Goal: Obtain resource: Download file/media

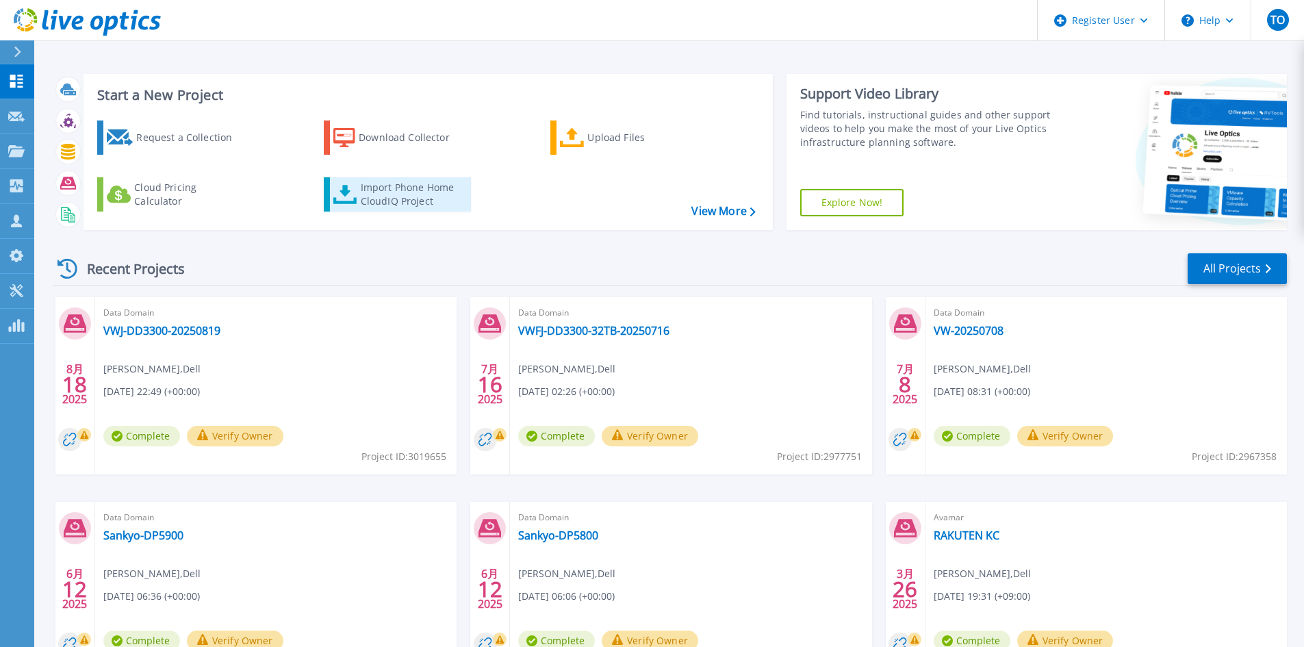
click at [427, 201] on div "Import Phone Home CloudIQ Project" at bounding box center [414, 194] width 107 height 27
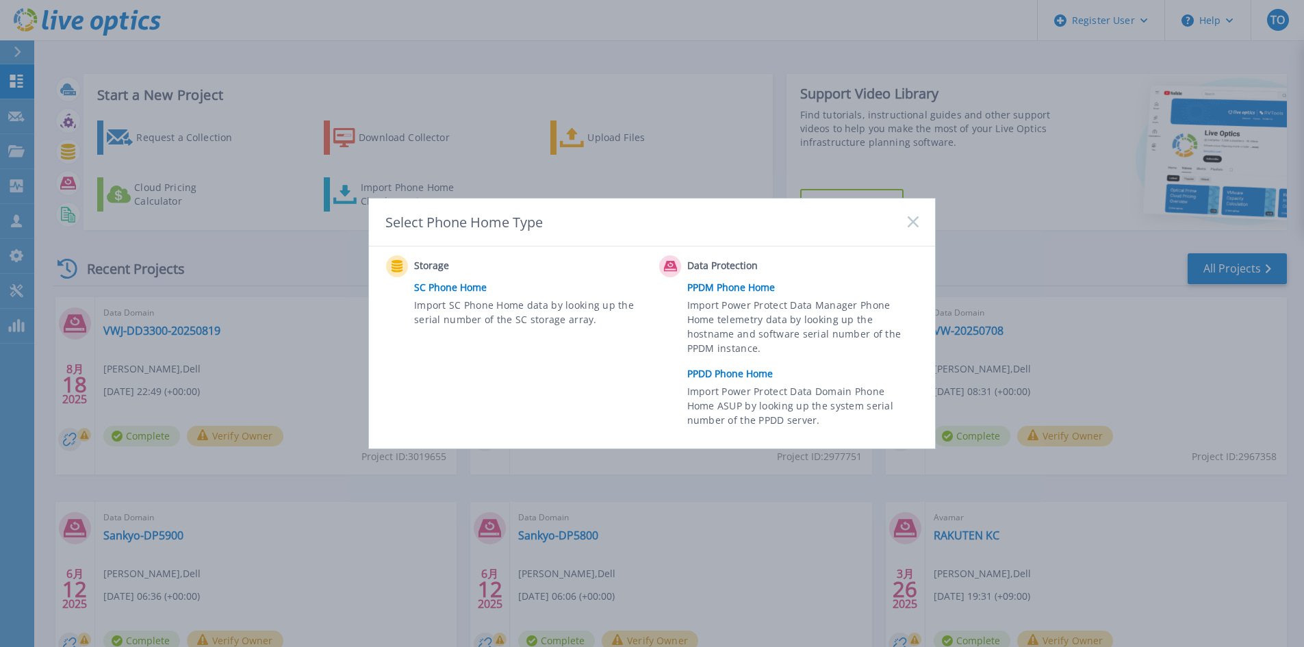
click at [737, 379] on link "PPDD Phone Home" at bounding box center [806, 373] width 238 height 21
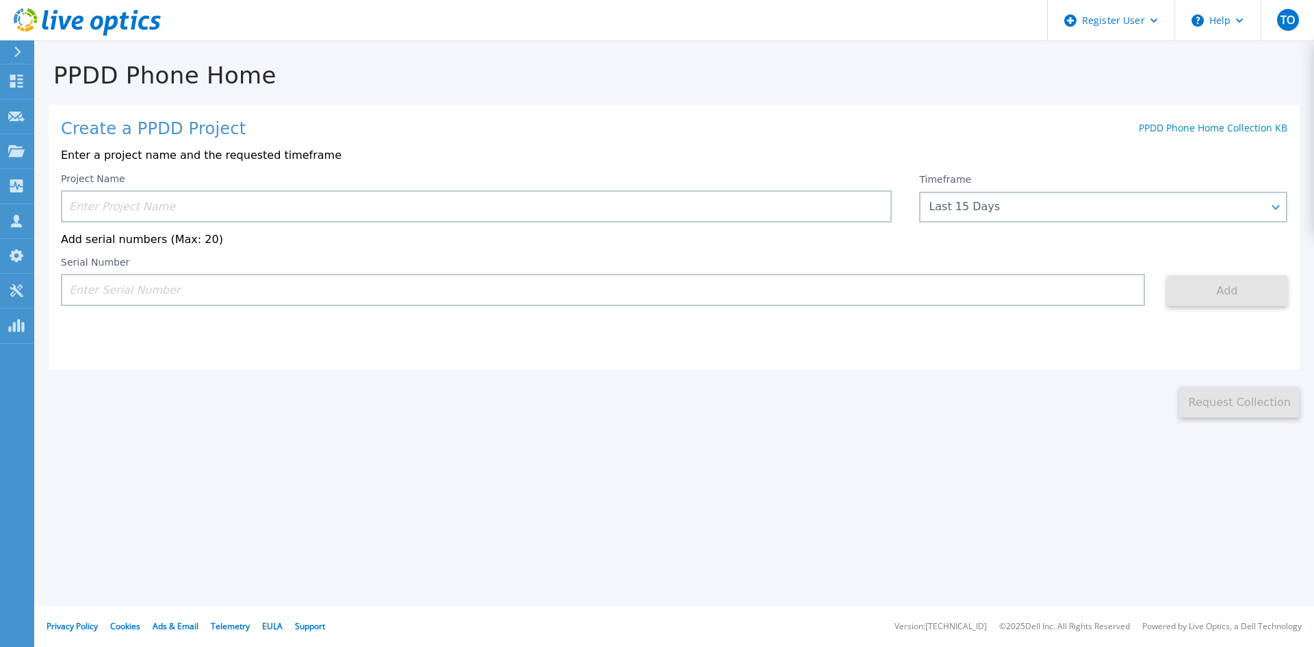
click at [900, 287] on input at bounding box center [603, 290] width 1084 height 32
paste input "DE409222474727"
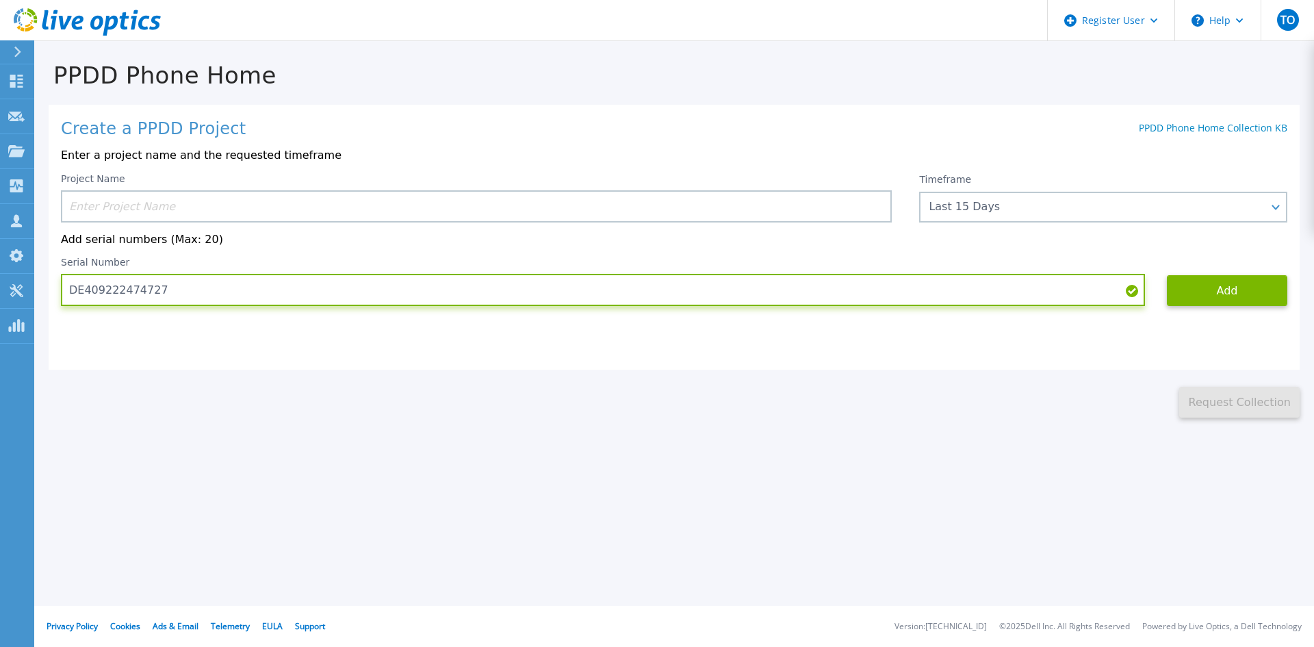
type input "DE409222474727"
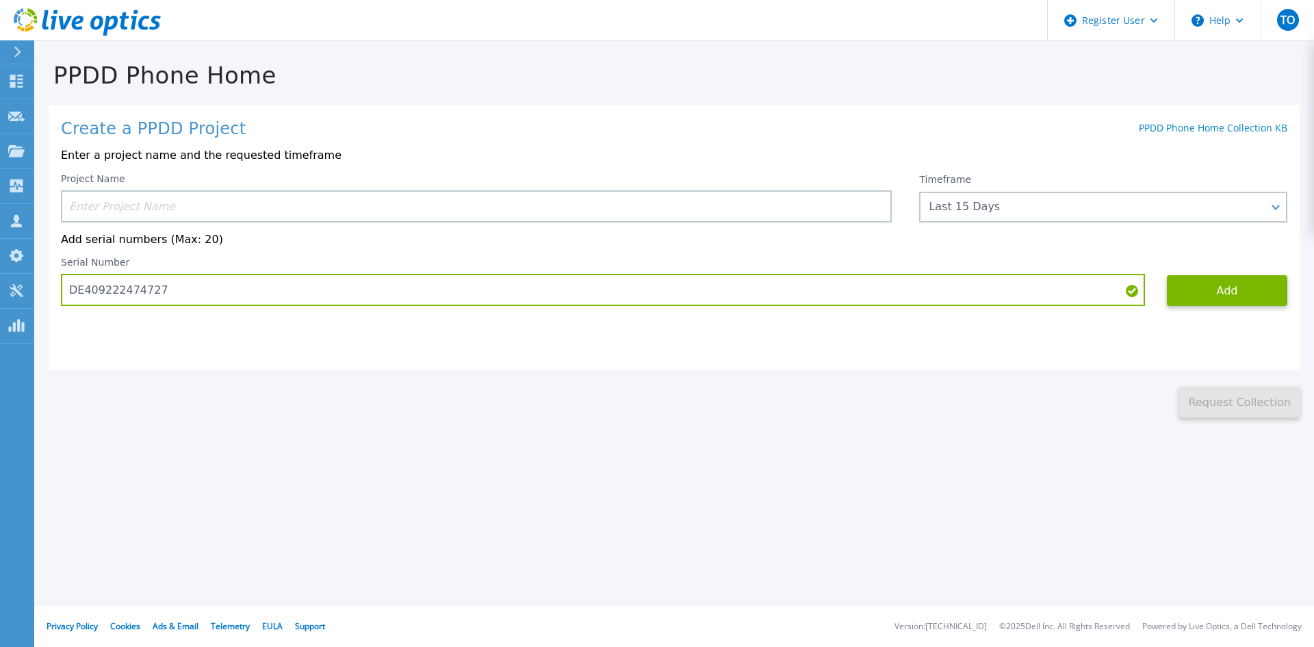
click at [163, 207] on input at bounding box center [476, 206] width 831 height 32
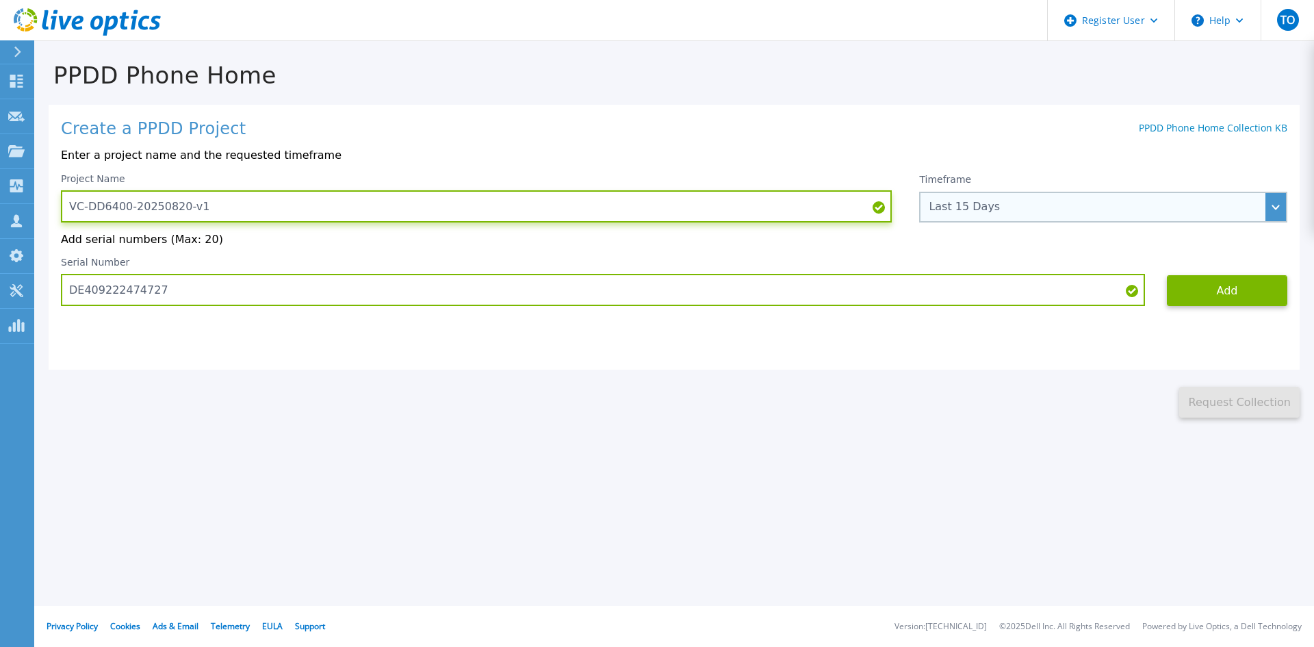
type input "VC-DD6400-20250820-v1"
click at [1259, 200] on div "Last 15 Days" at bounding box center [1103, 207] width 368 height 31
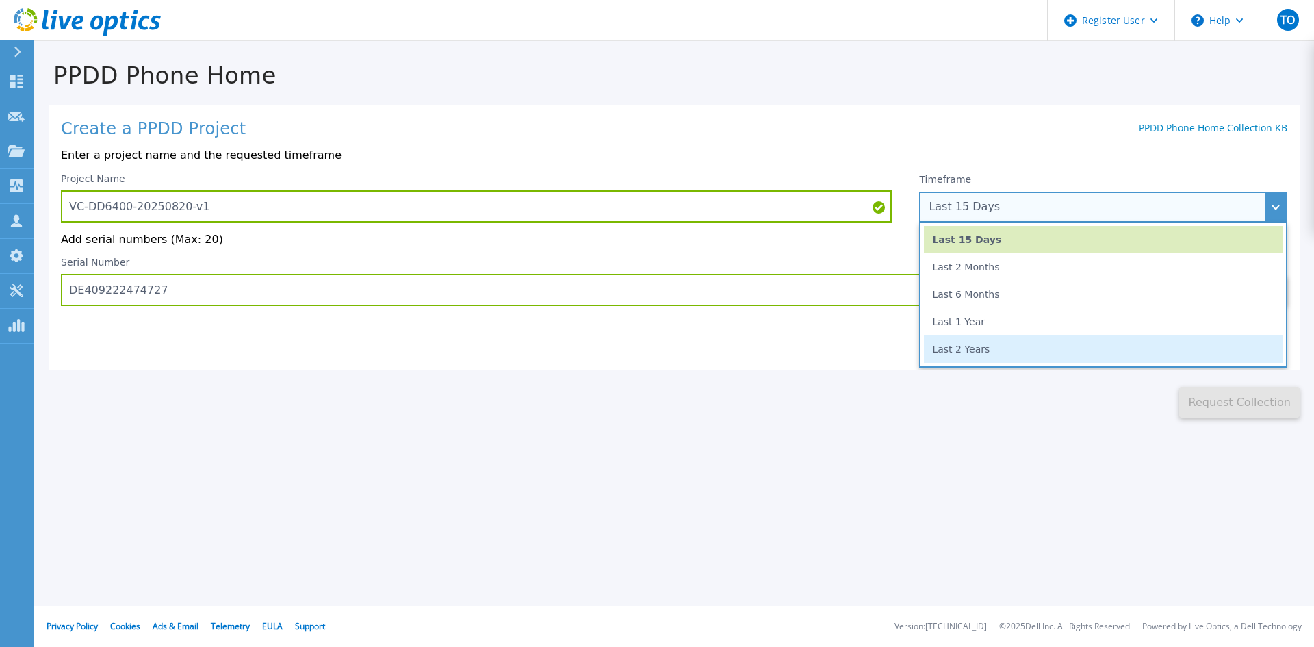
click at [1146, 346] on li "Last 2 Years" at bounding box center [1103, 348] width 359 height 27
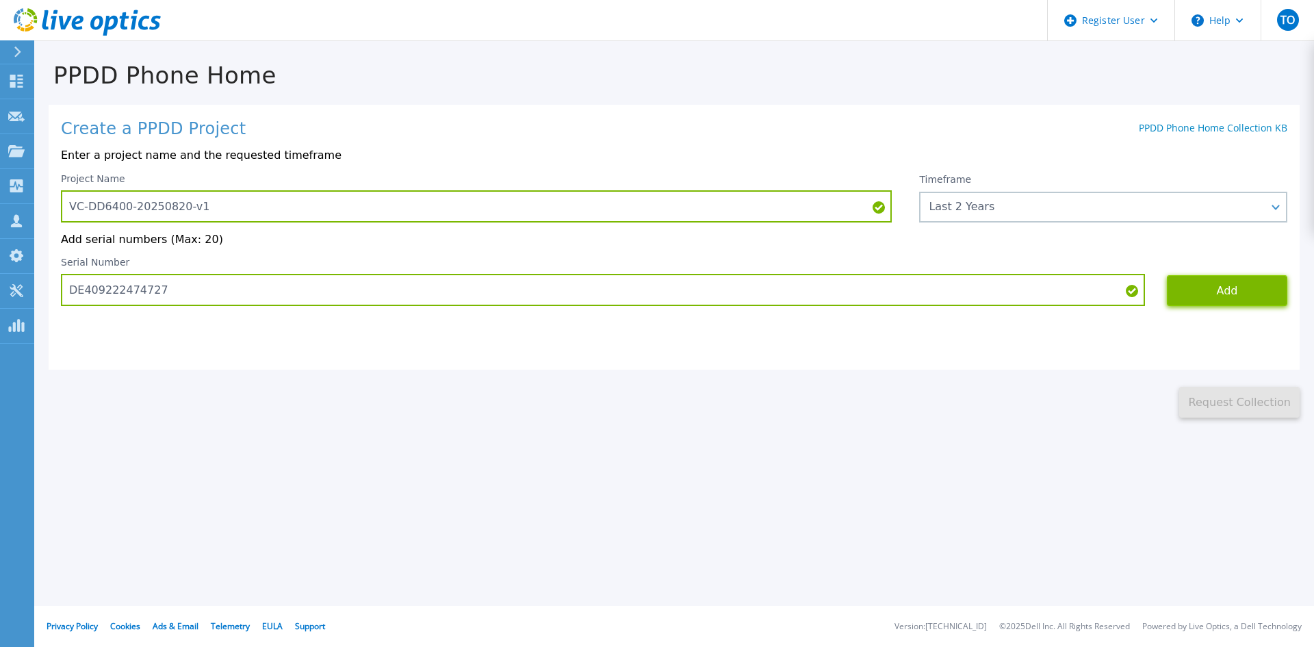
click at [1229, 300] on button "Add" at bounding box center [1227, 290] width 120 height 31
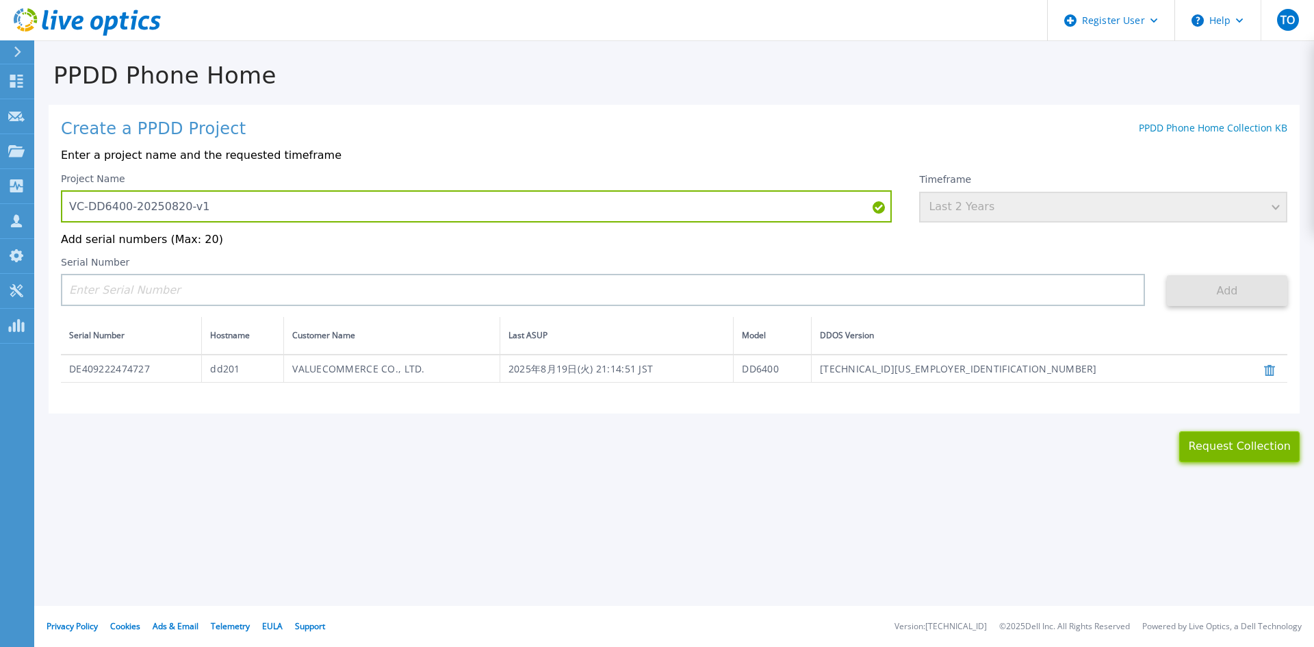
click at [1235, 452] on button "Request Collection" at bounding box center [1239, 446] width 120 height 31
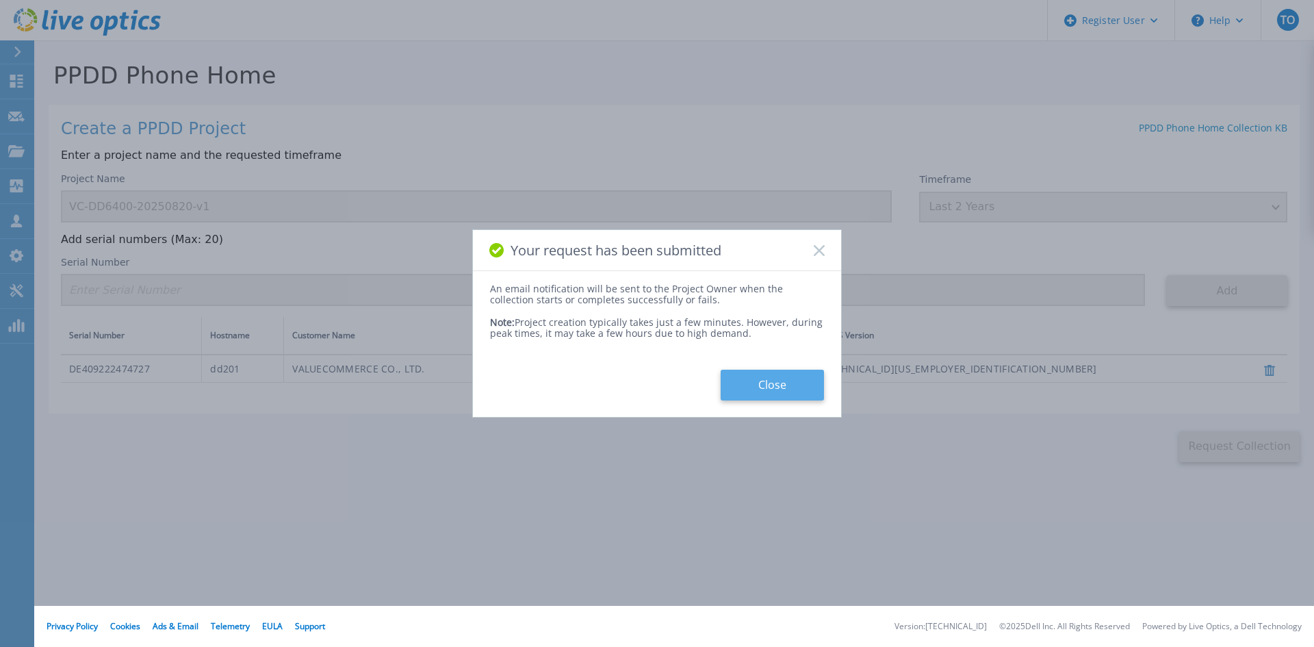
click at [782, 383] on button "Close" at bounding box center [772, 385] width 103 height 31
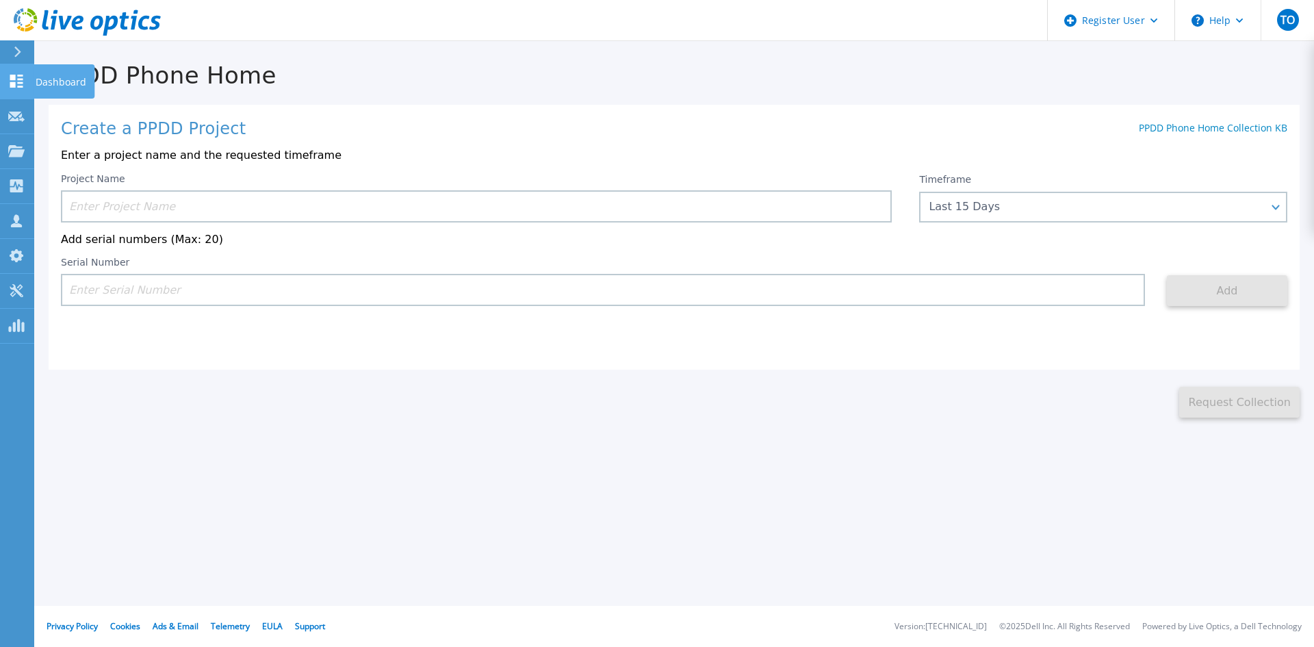
click at [21, 86] on icon at bounding box center [16, 81] width 16 height 13
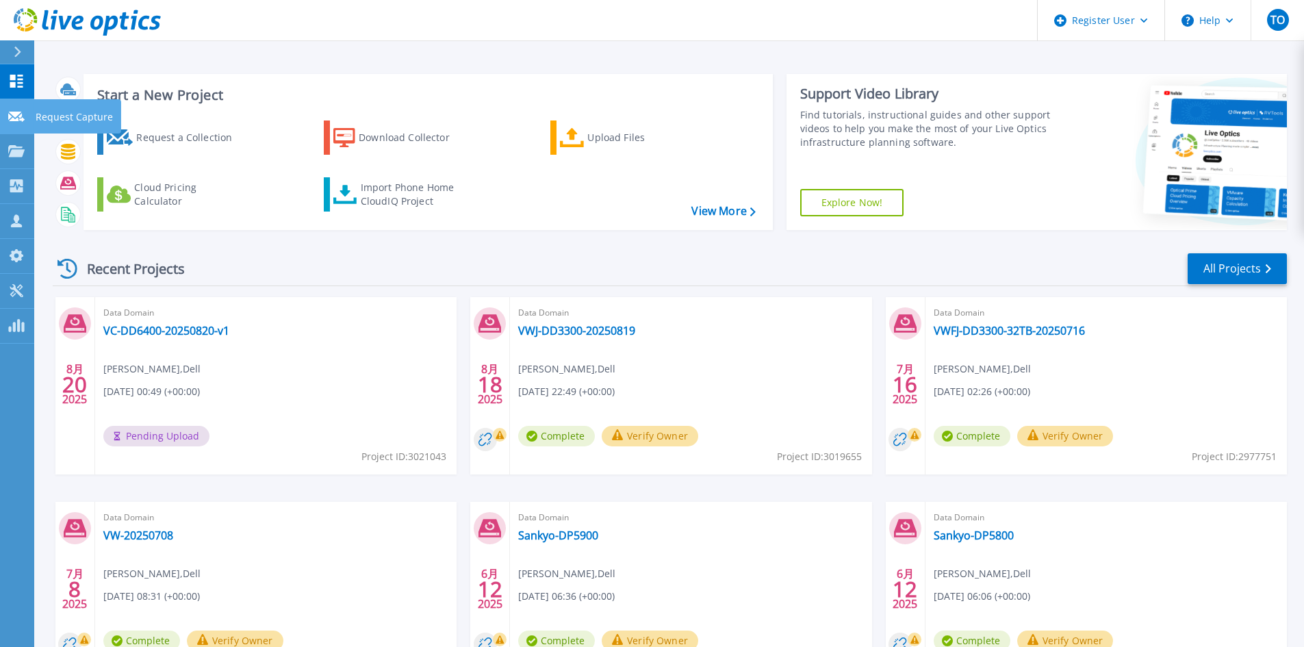
click at [15, 110] on div at bounding box center [16, 116] width 16 height 12
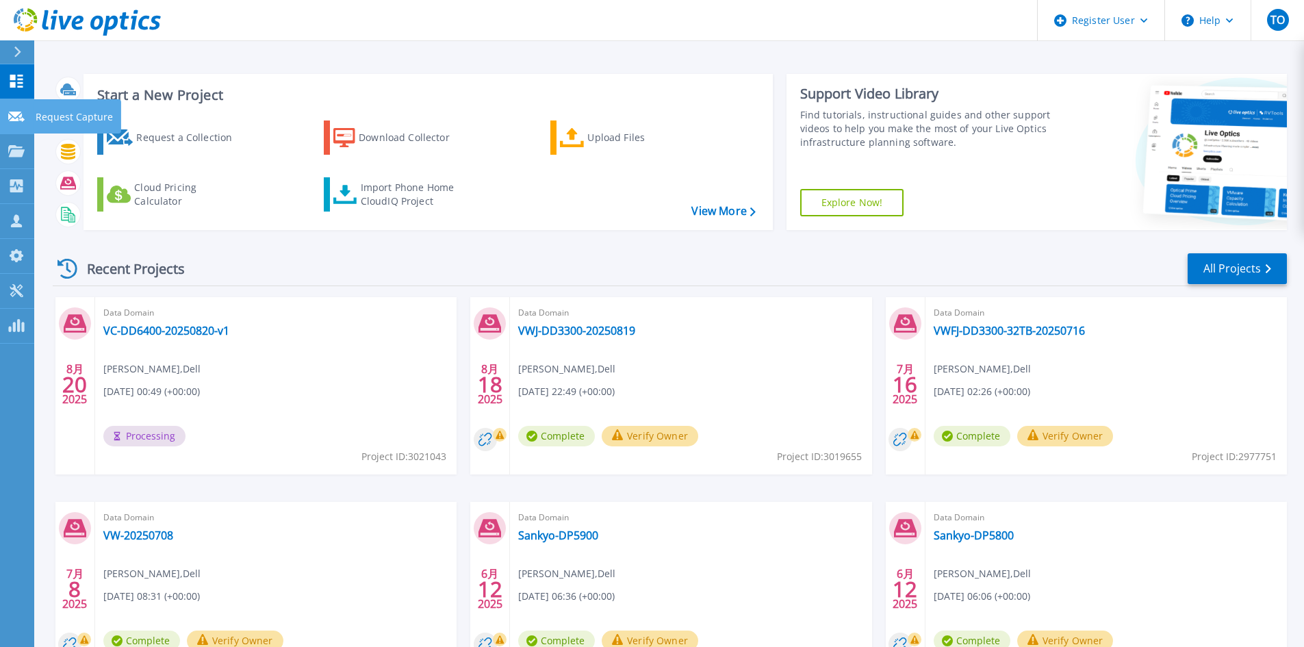
click at [16, 116] on icon at bounding box center [16, 117] width 16 height 10
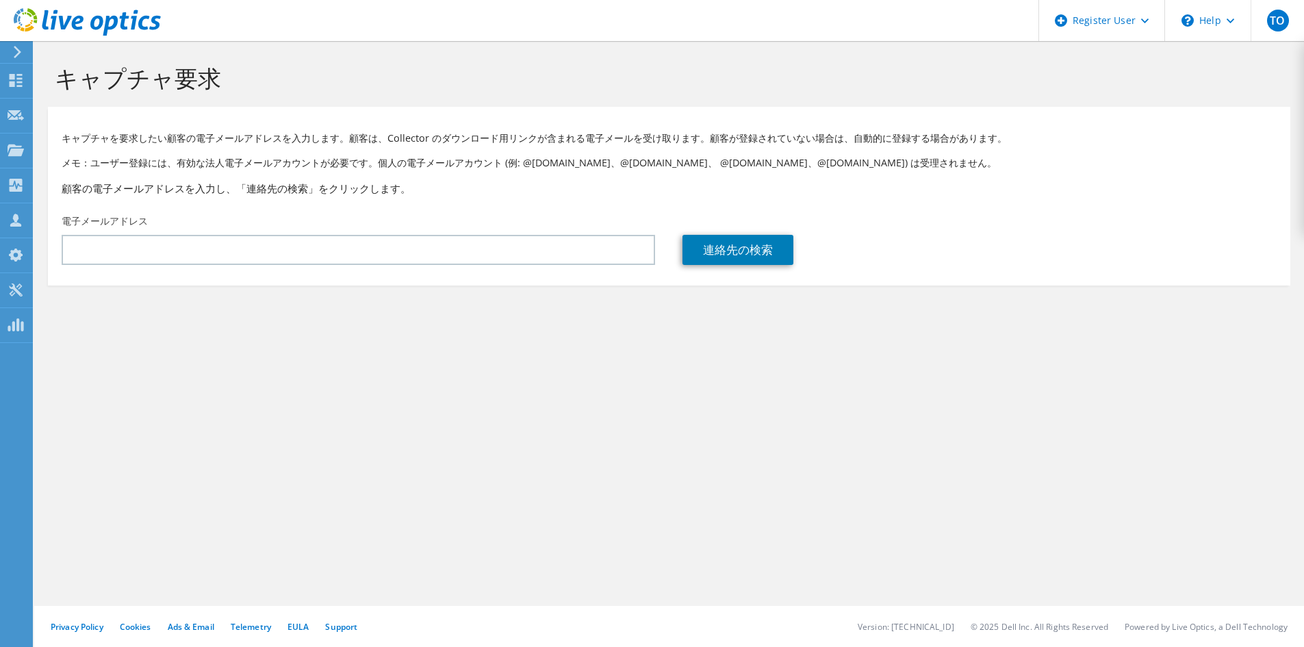
click at [18, 84] on icon at bounding box center [16, 80] width 16 height 13
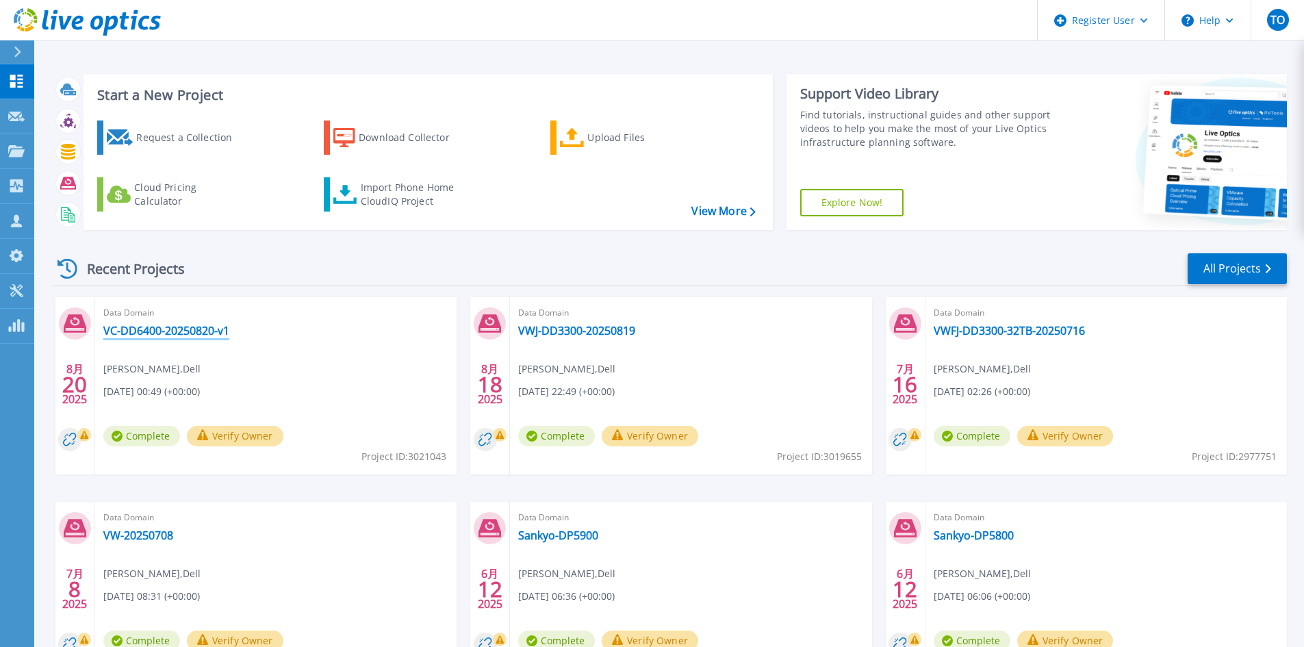
click at [201, 337] on link "VC-DD6400-20250820-v1" at bounding box center [166, 331] width 126 height 14
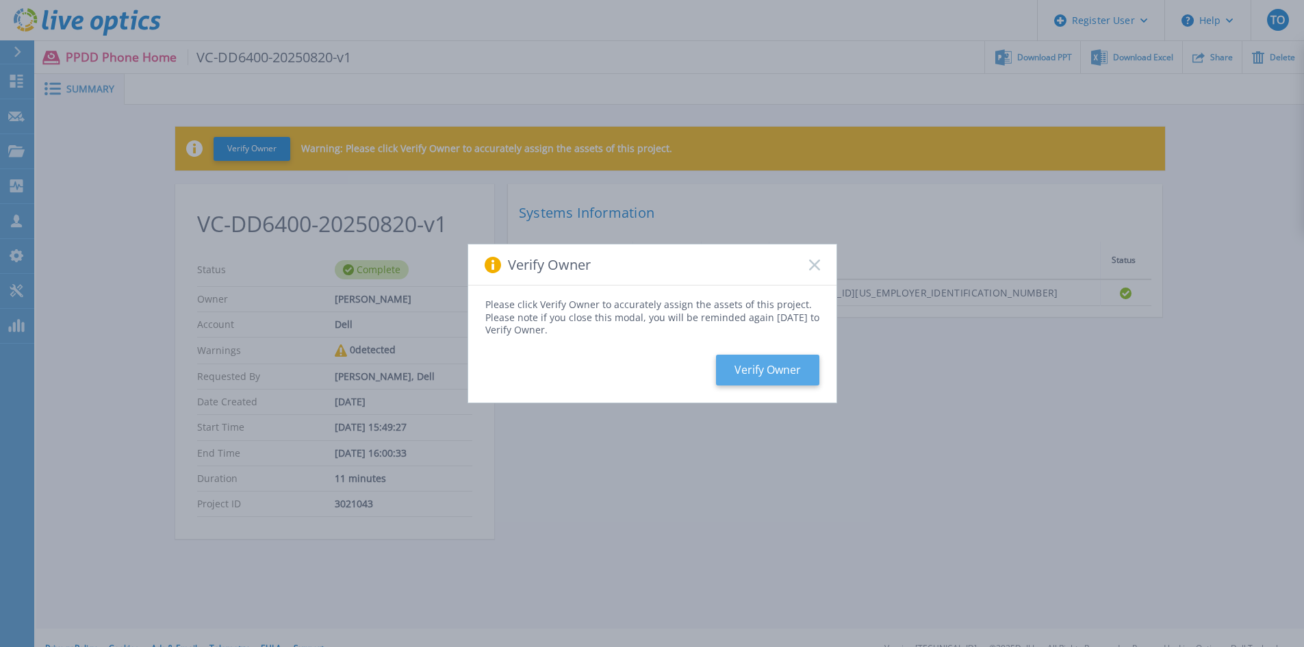
click at [747, 382] on button "Verify Owner" at bounding box center [767, 370] width 103 height 31
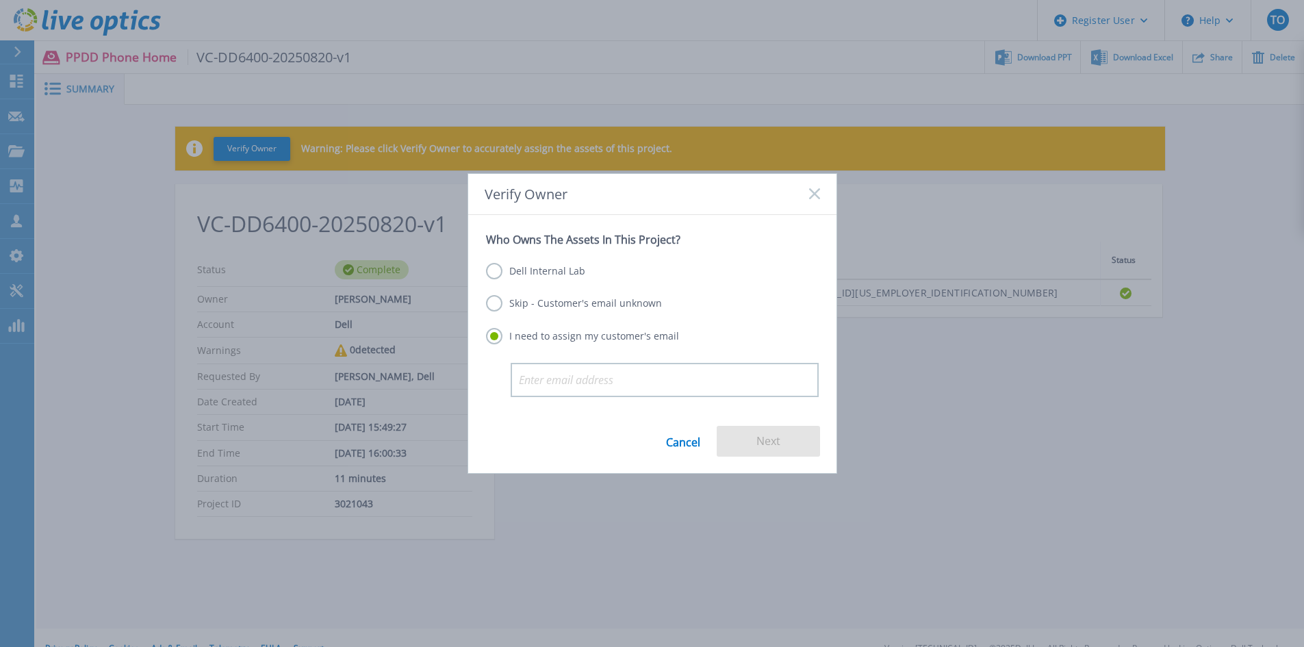
click at [526, 300] on label "Skip - Customer's email unknown" at bounding box center [574, 303] width 176 height 16
click at [0, 0] on input "Skip - Customer's email unknown" at bounding box center [0, 0] width 0 height 0
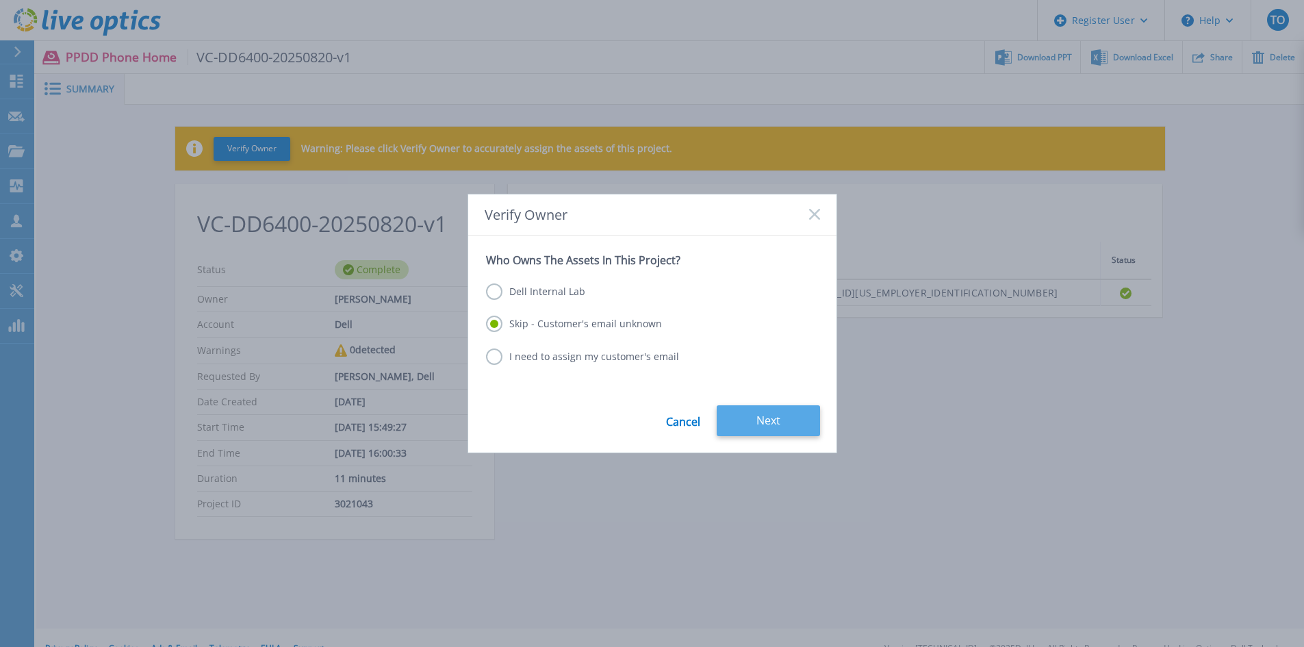
click at [771, 419] on button "Next" at bounding box center [768, 420] width 103 height 31
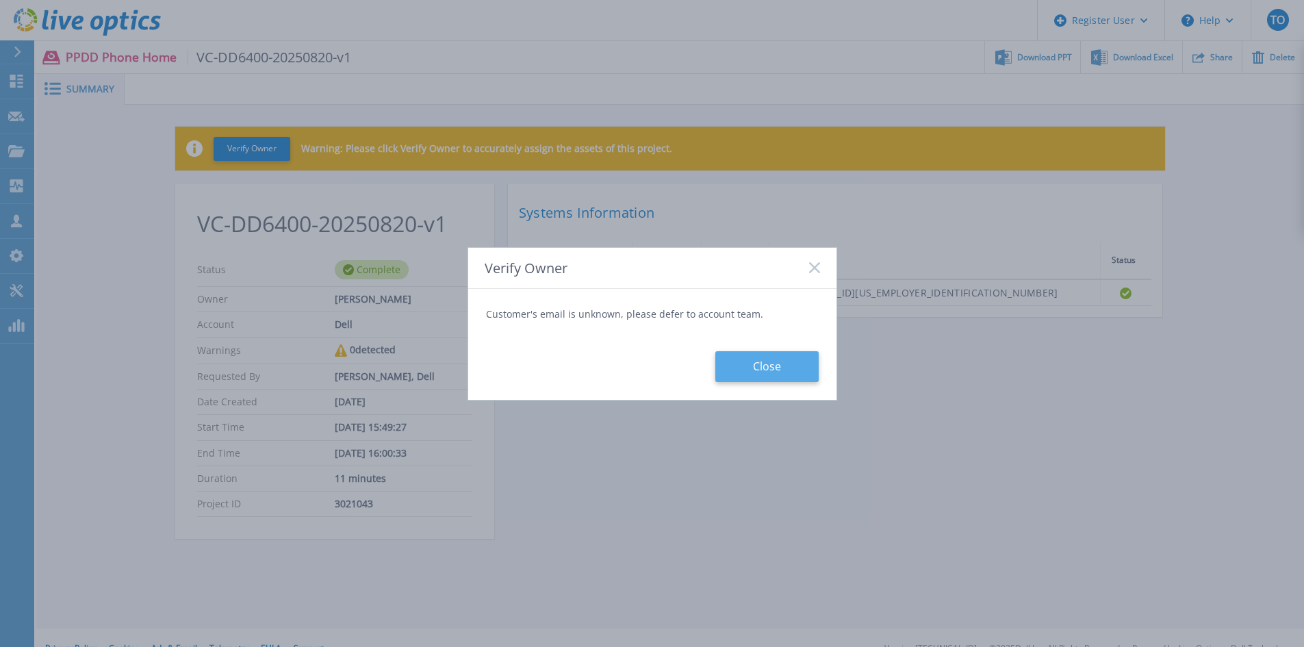
click at [752, 356] on button "Close" at bounding box center [766, 366] width 103 height 31
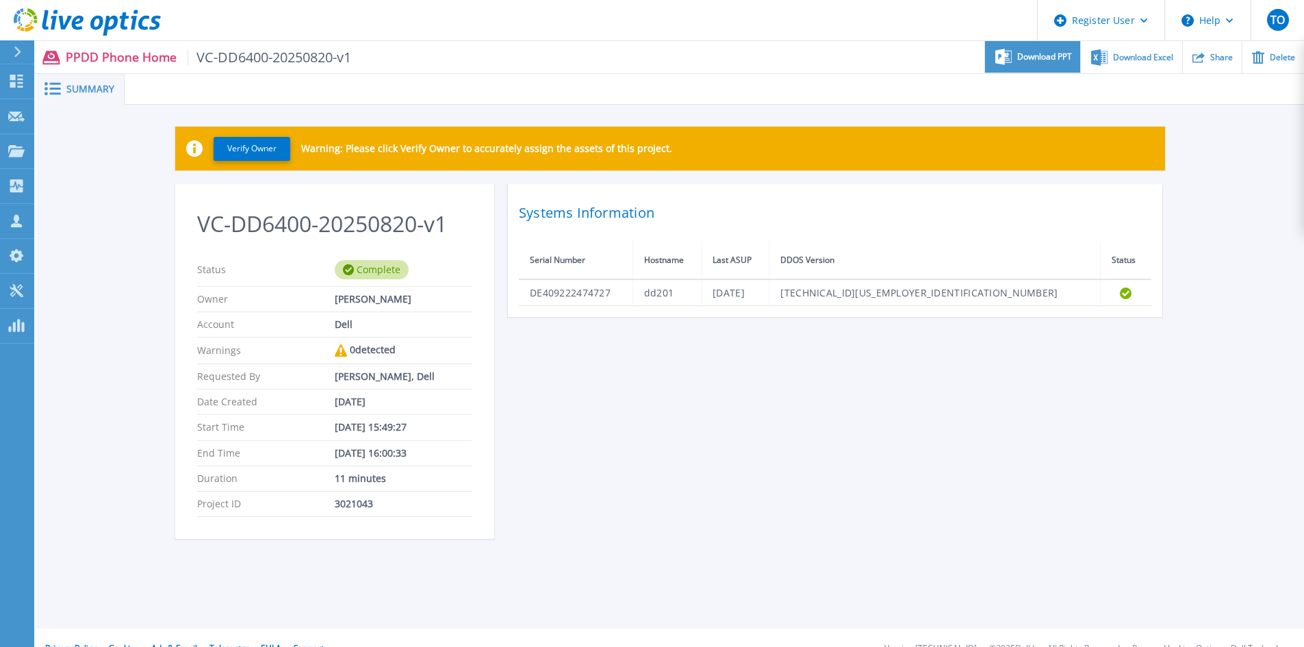
click at [1028, 61] on span "Download PPT" at bounding box center [1044, 57] width 55 height 8
click at [1133, 59] on span "Download Excel" at bounding box center [1143, 57] width 60 height 8
drag, startPoint x: 102, startPoint y: 131, endPoint x: 110, endPoint y: 122, distance: 12.2
click at [101, 132] on div "Verify Owner Warning: Please click Verify Owner to accurately assign the assets…" at bounding box center [670, 340] width 1268 height 471
